Goal: Information Seeking & Learning: Learn about a topic

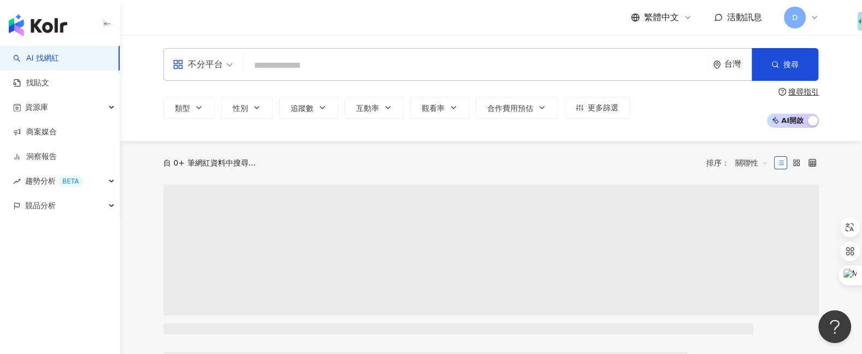
click at [447, 64] on input "search" at bounding box center [476, 65] width 456 height 21
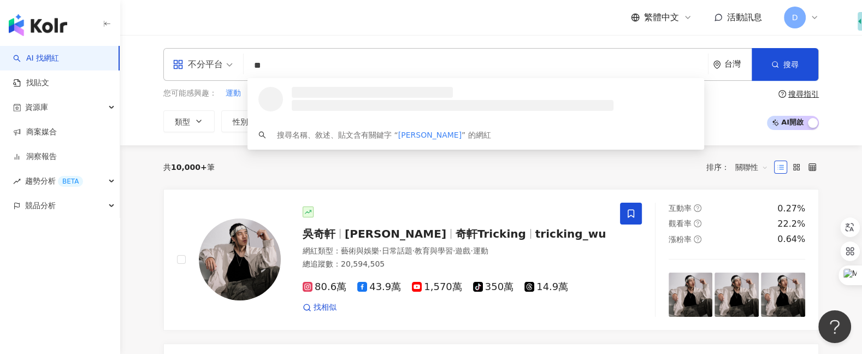
type input "**"
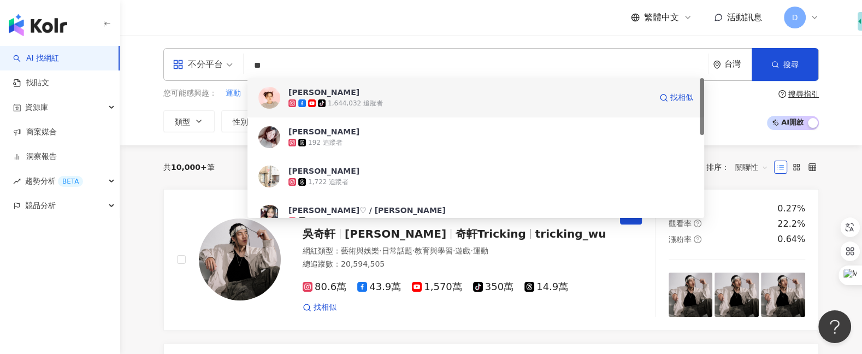
click at [399, 101] on div "tiktok-icon 1,644,032 追蹤者" at bounding box center [469, 103] width 363 height 11
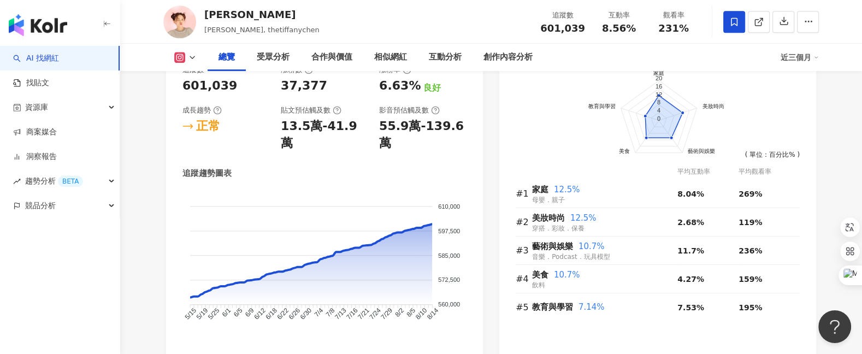
scroll to position [637, 0]
